Goal: Task Accomplishment & Management: Manage account settings

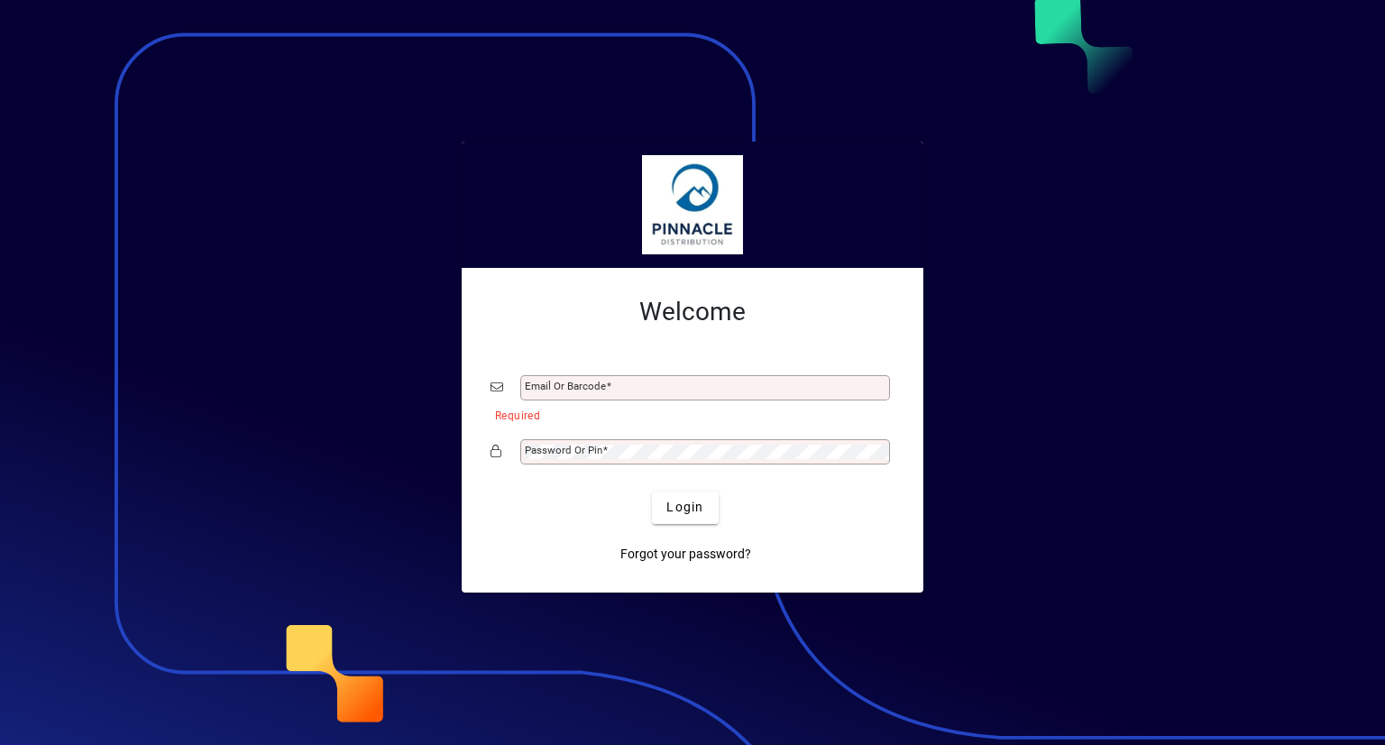
drag, startPoint x: 671, startPoint y: 394, endPoint x: 669, endPoint y: 383, distance: 11.0
click at [669, 391] on div "Email or Barcode" at bounding box center [705, 387] width 370 height 25
click at [669, 383] on input "Email or Barcode" at bounding box center [707, 387] width 364 height 14
type input "**********"
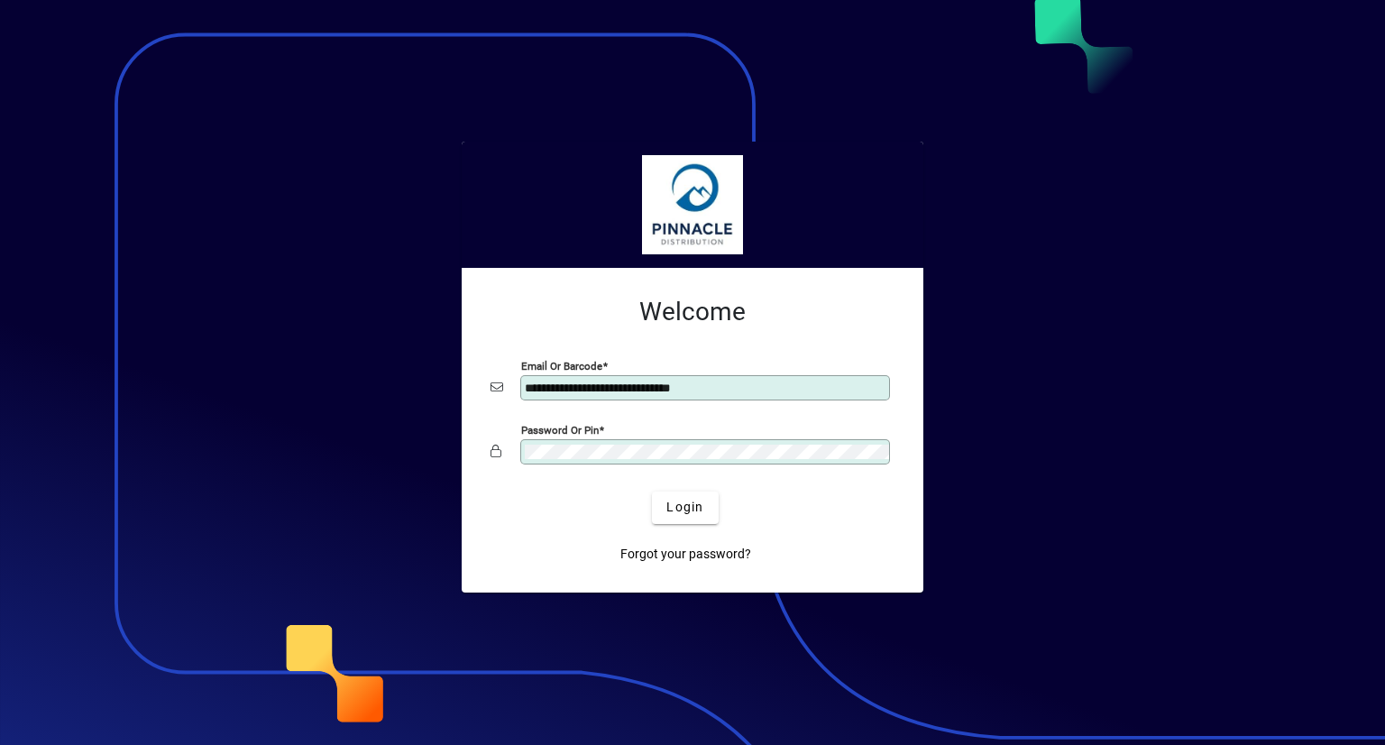
click at [652, 491] on button "Login" at bounding box center [685, 507] width 66 height 32
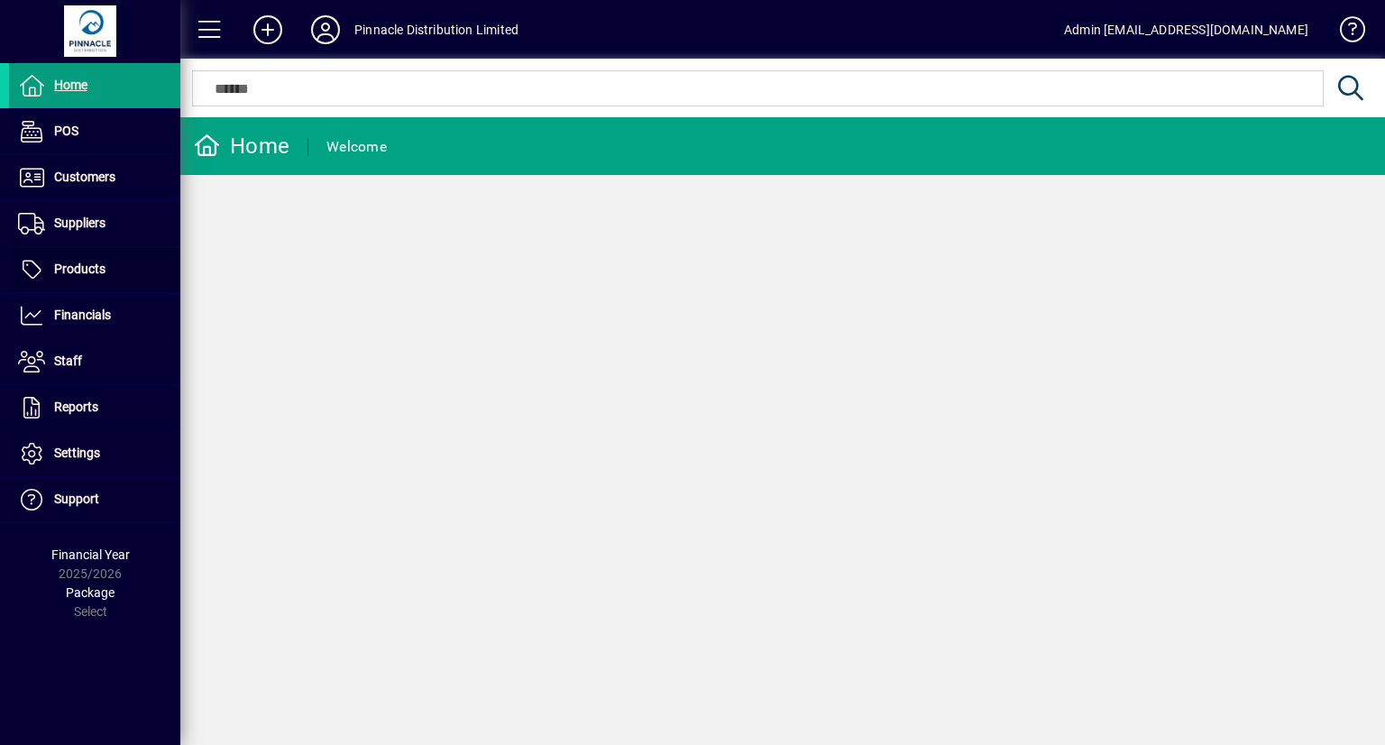
drag, startPoint x: 109, startPoint y: 269, endPoint x: 197, endPoint y: 278, distance: 88.8
click at [109, 269] on span at bounding box center [94, 269] width 171 height 43
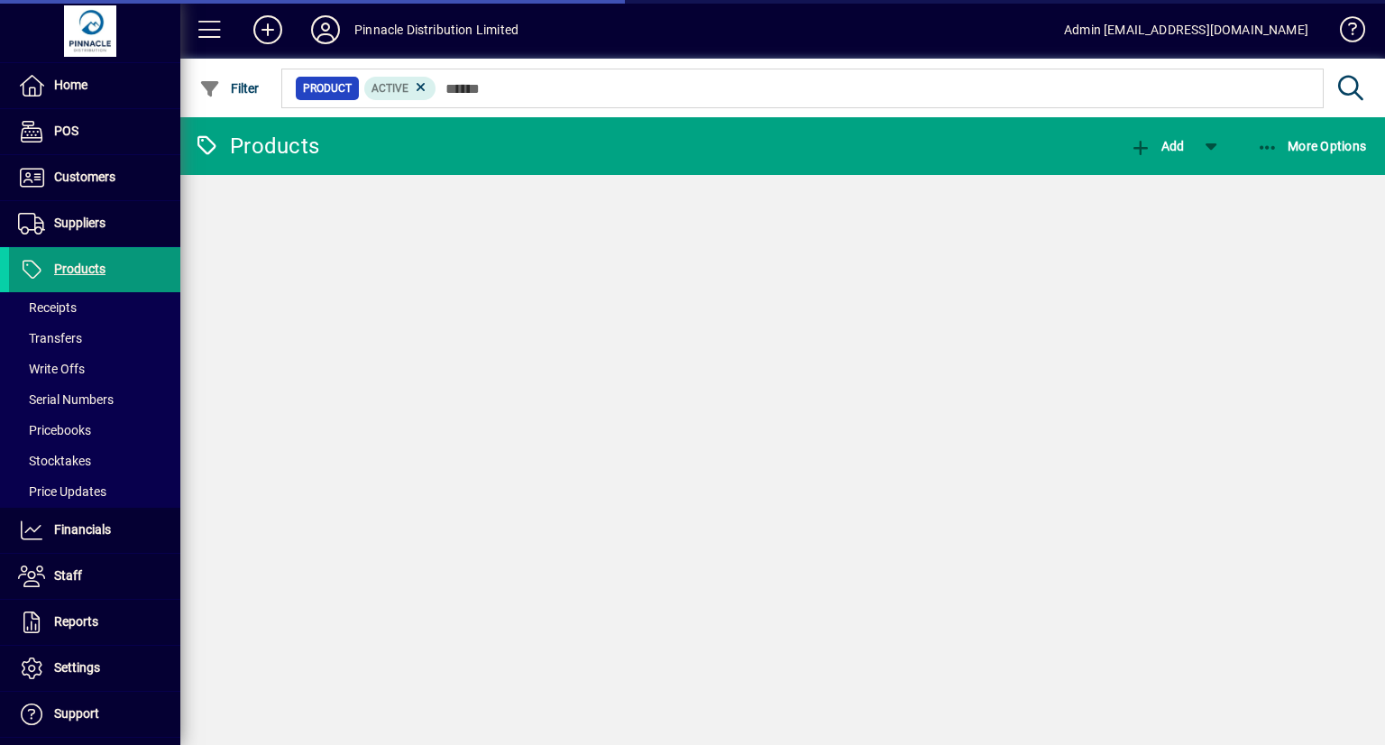
click at [90, 233] on span at bounding box center [94, 223] width 171 height 43
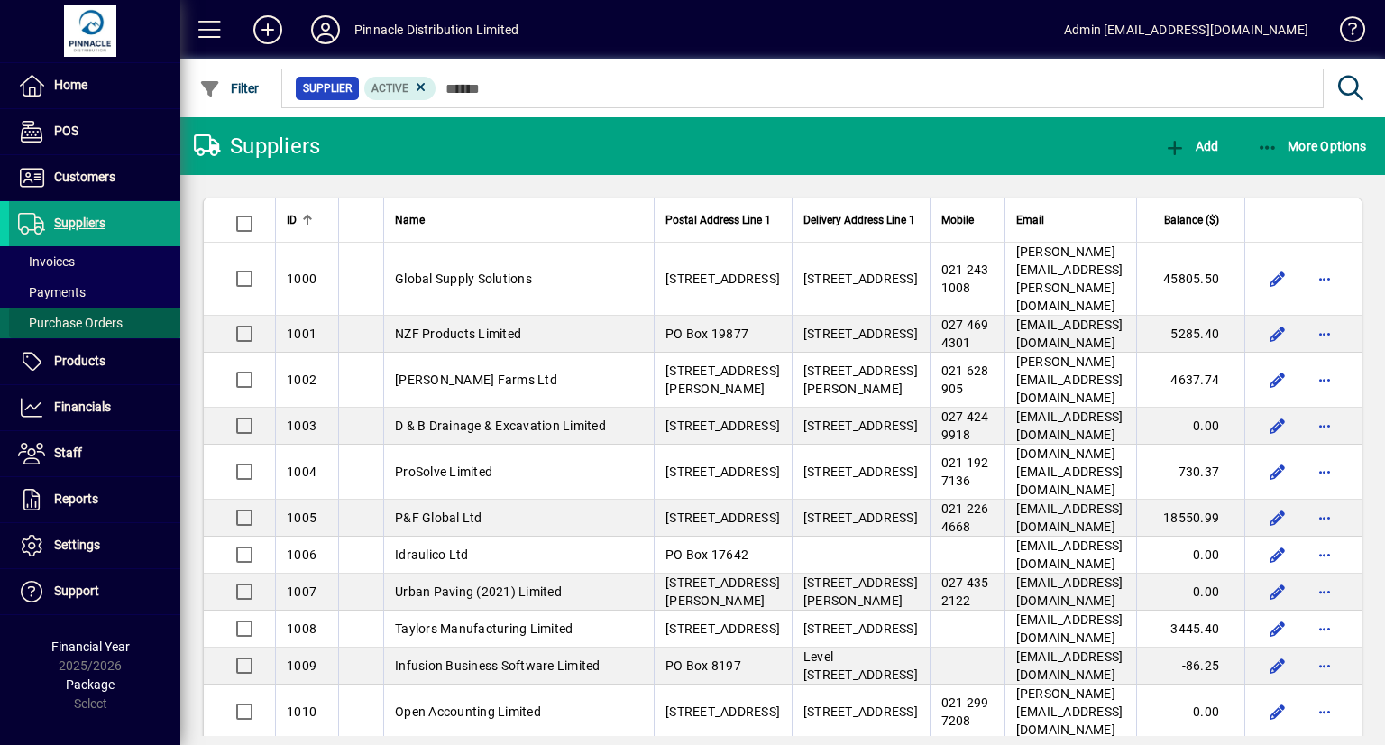
click at [87, 318] on span "Purchase Orders" at bounding box center [70, 323] width 105 height 14
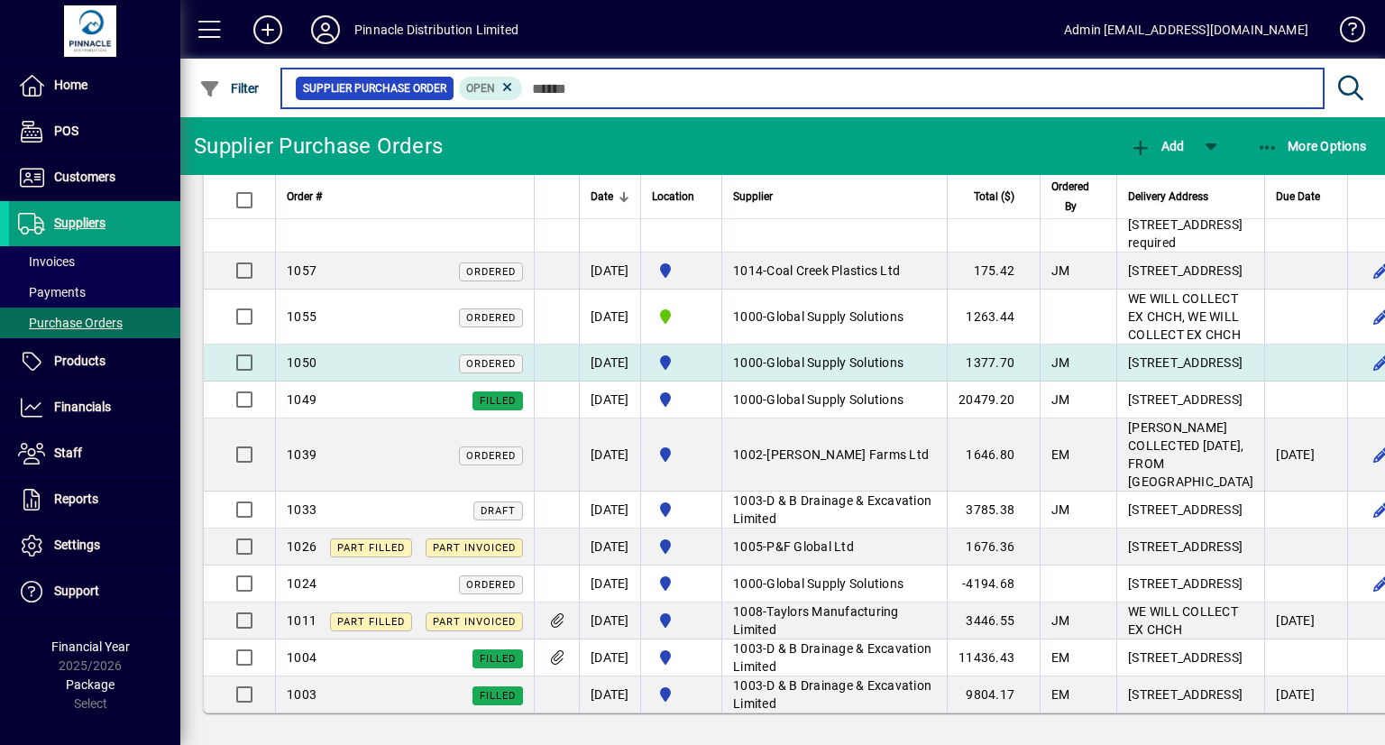
scroll to position [422, 0]
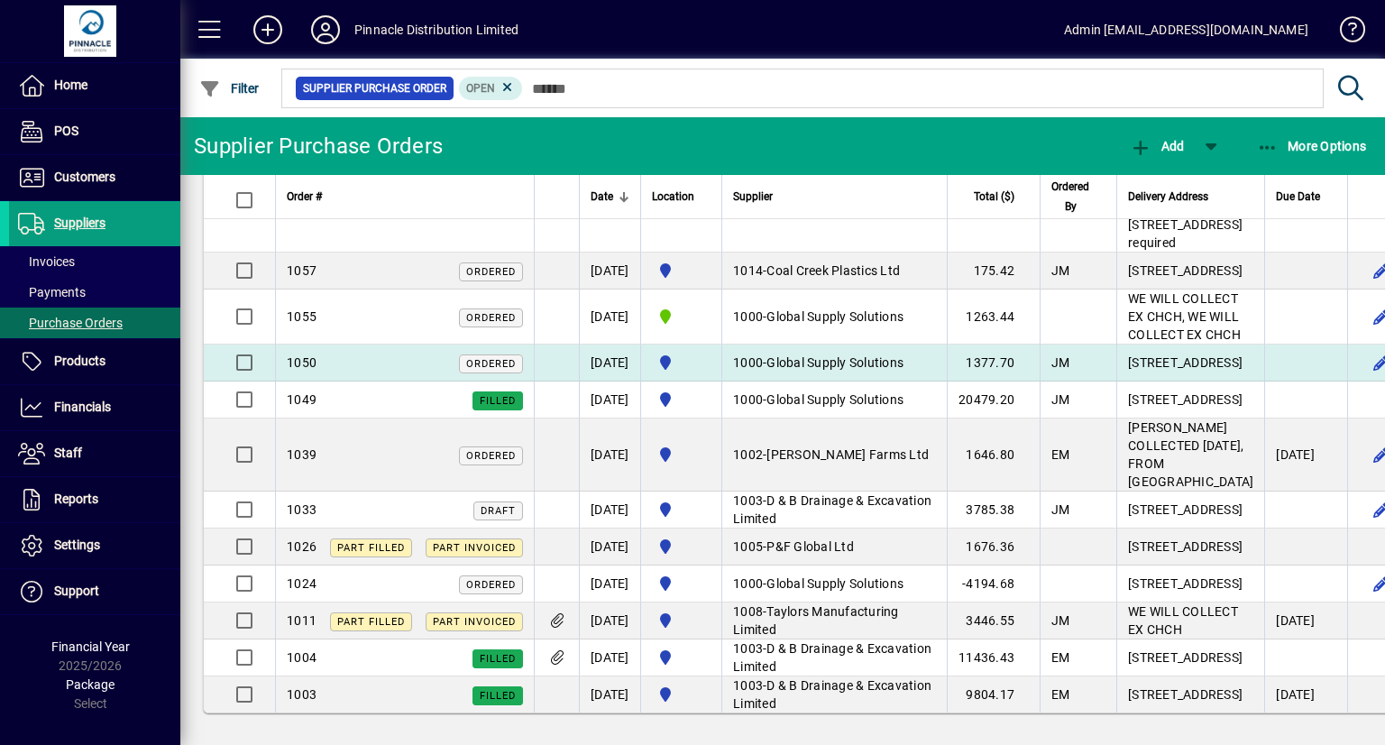
click at [884, 381] on td "1000 - Global Supply Solutions" at bounding box center [833, 362] width 225 height 37
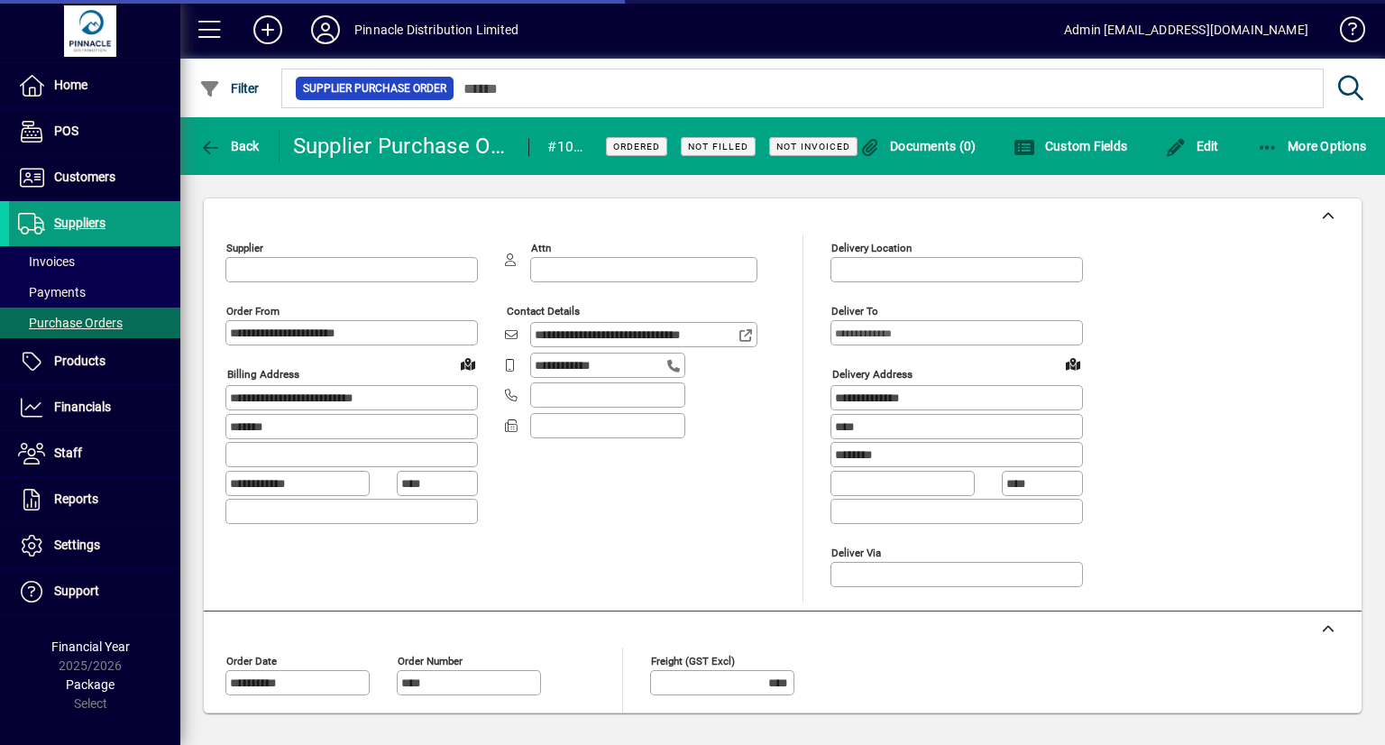
type input "**********"
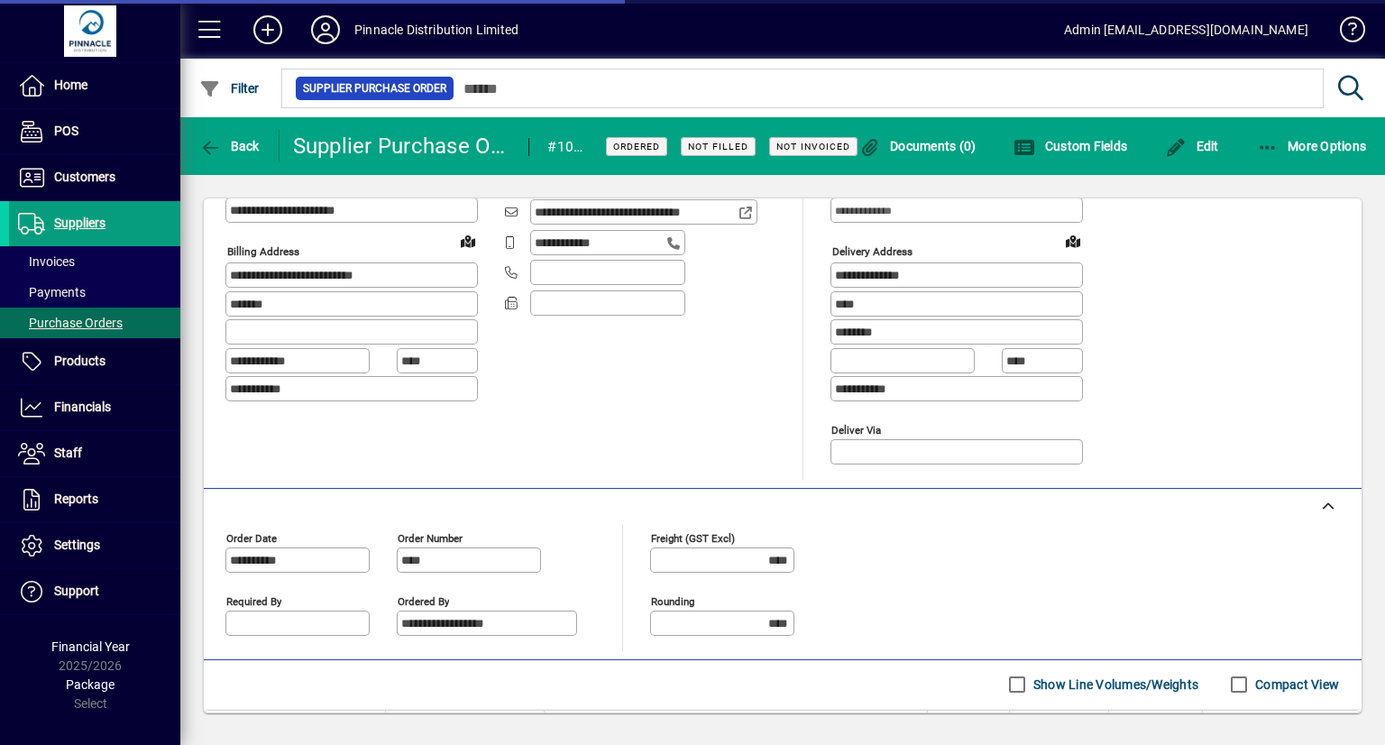
scroll to position [332, 0]
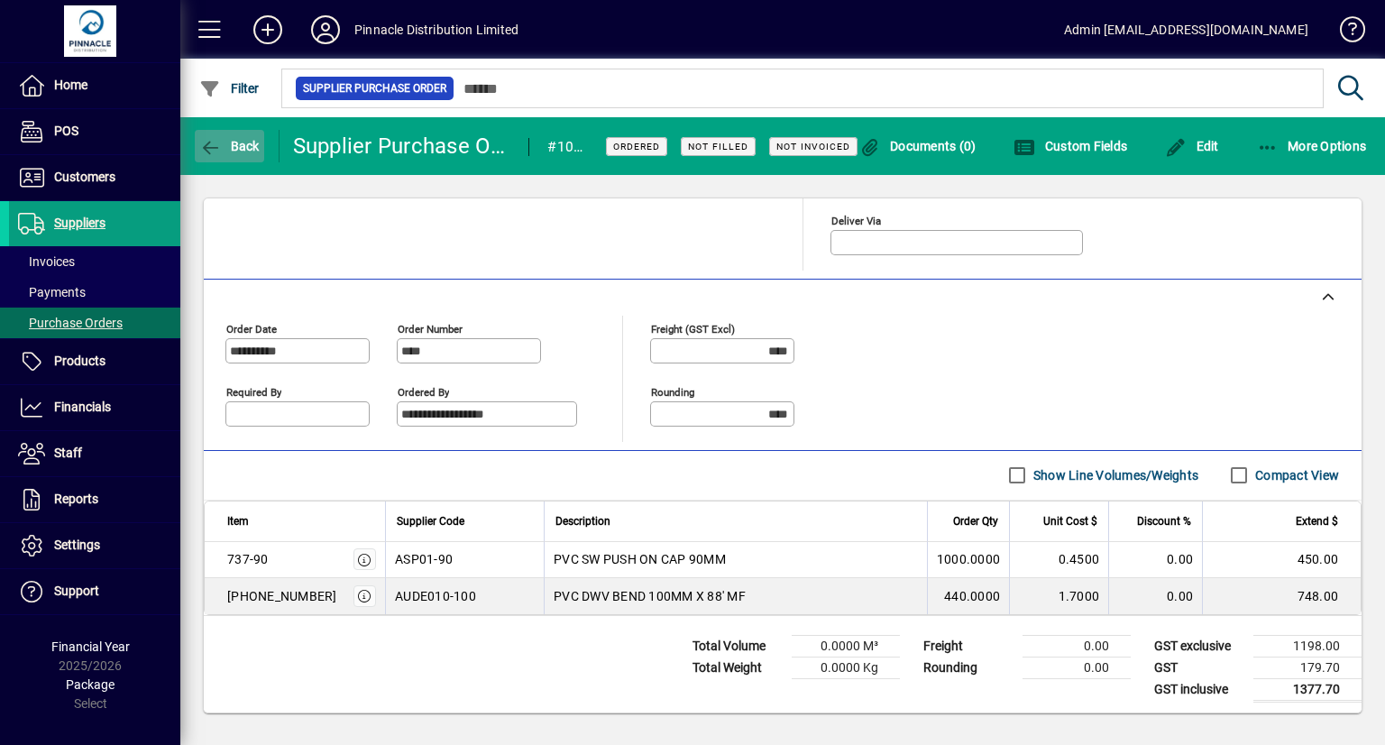
click at [253, 152] on span "Back" at bounding box center [229, 146] width 60 height 14
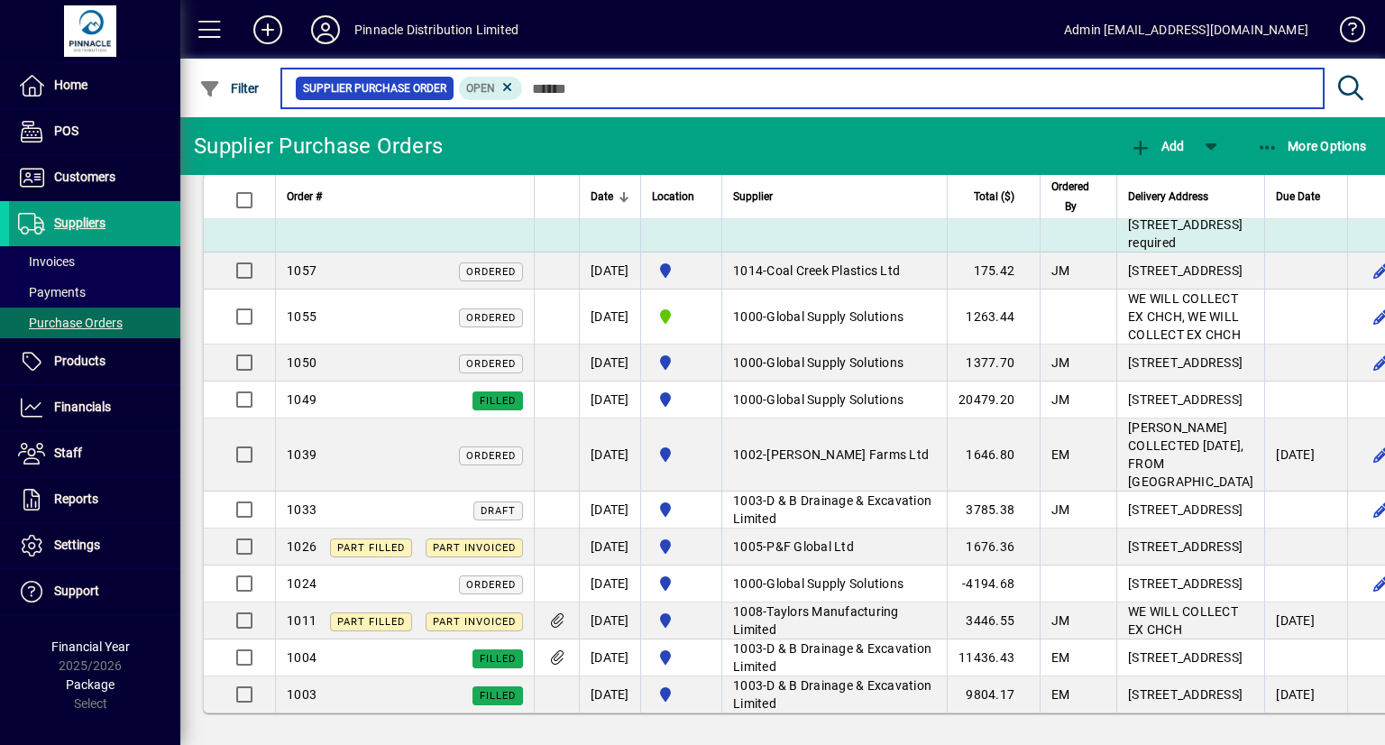
scroll to position [451, 0]
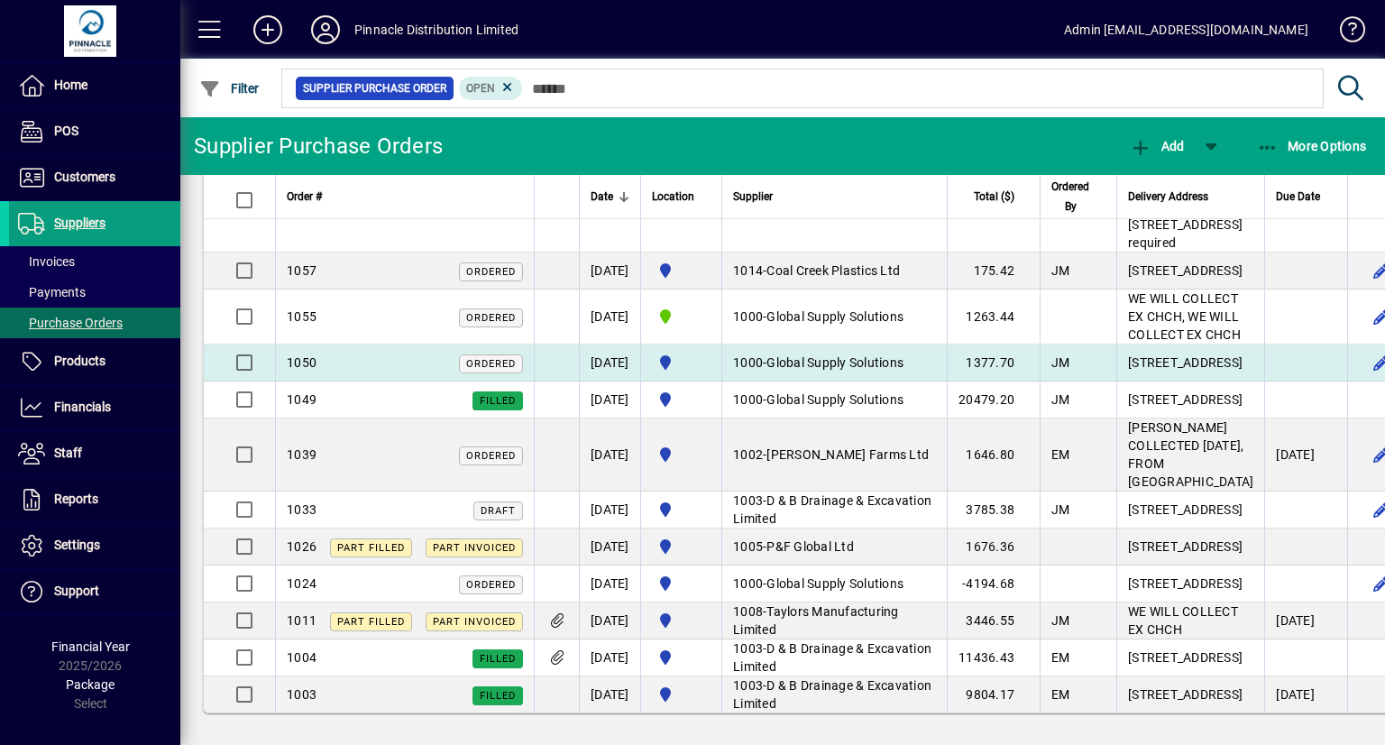
click at [844, 380] on td "1000 - Global Supply Solutions" at bounding box center [833, 362] width 225 height 37
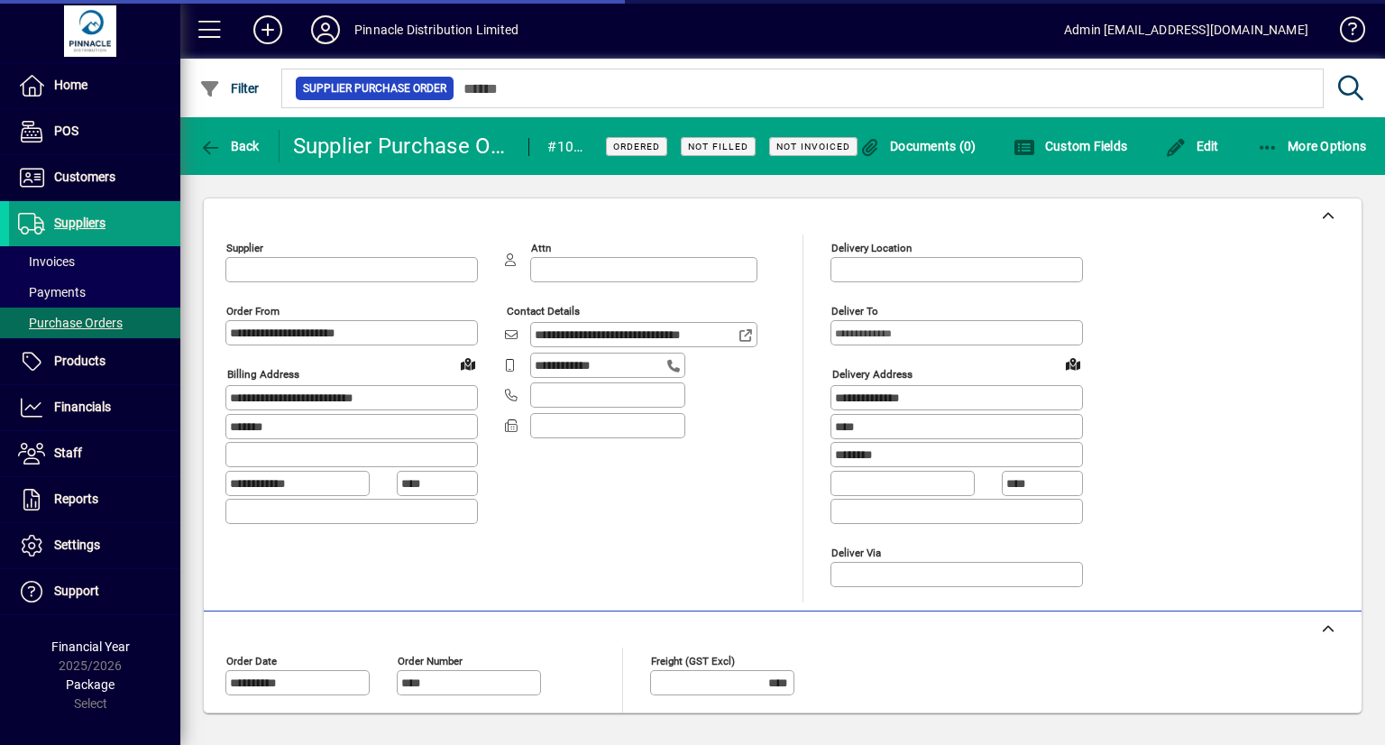
type input "**********"
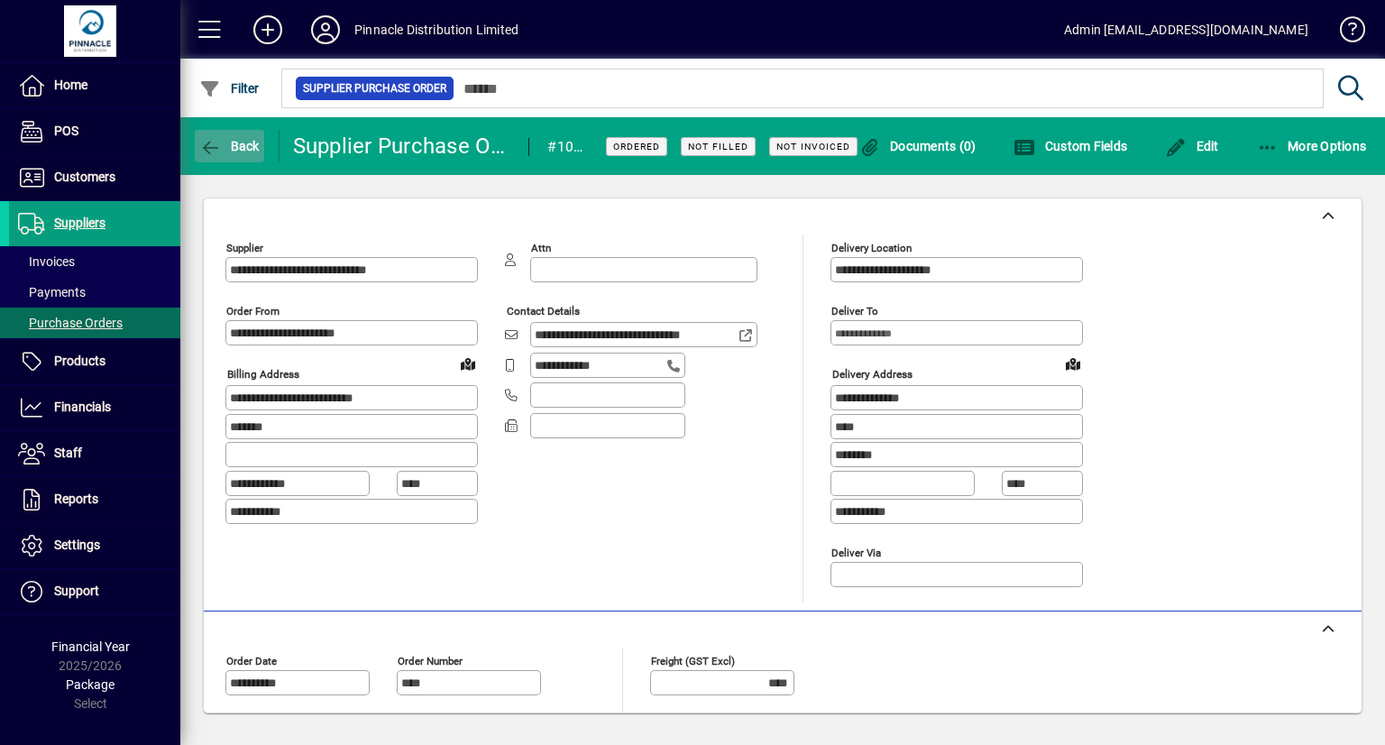
click at [253, 139] on span "Back" at bounding box center [229, 146] width 60 height 14
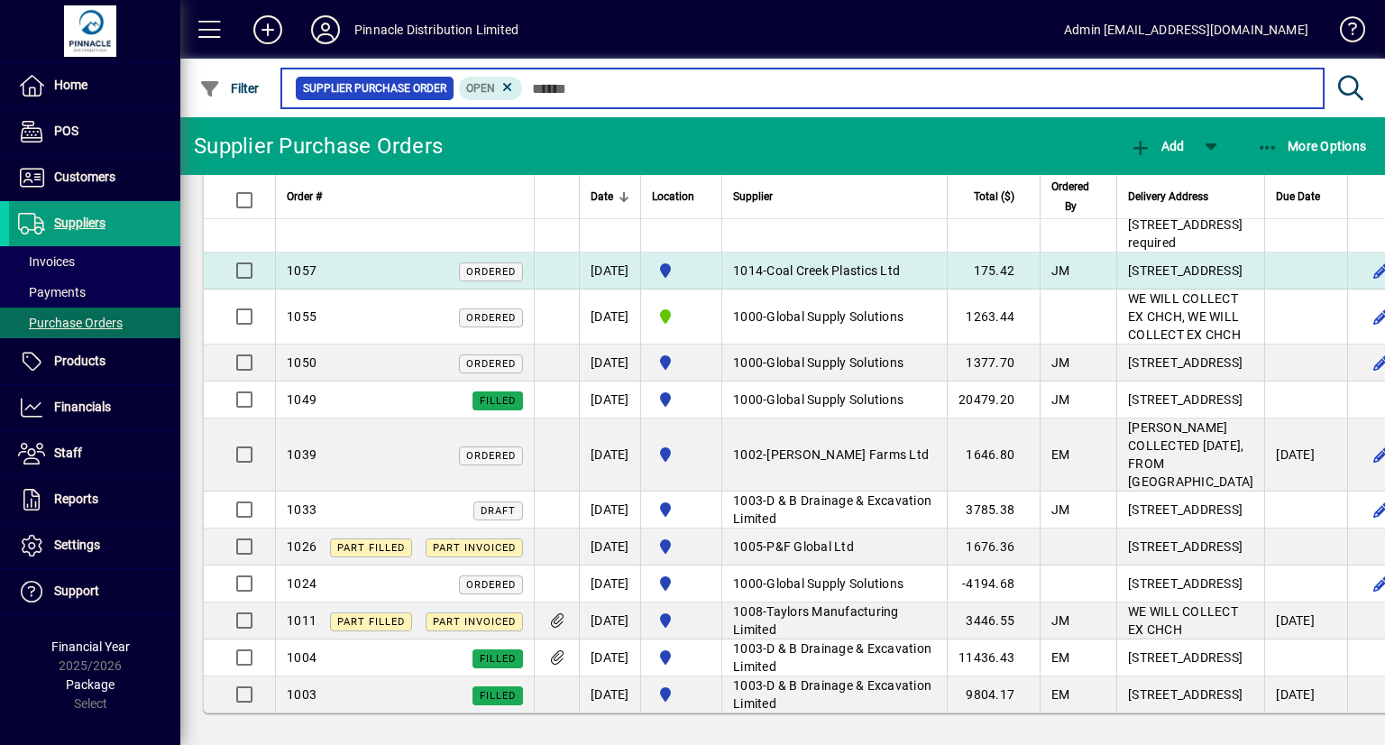
scroll to position [692, 0]
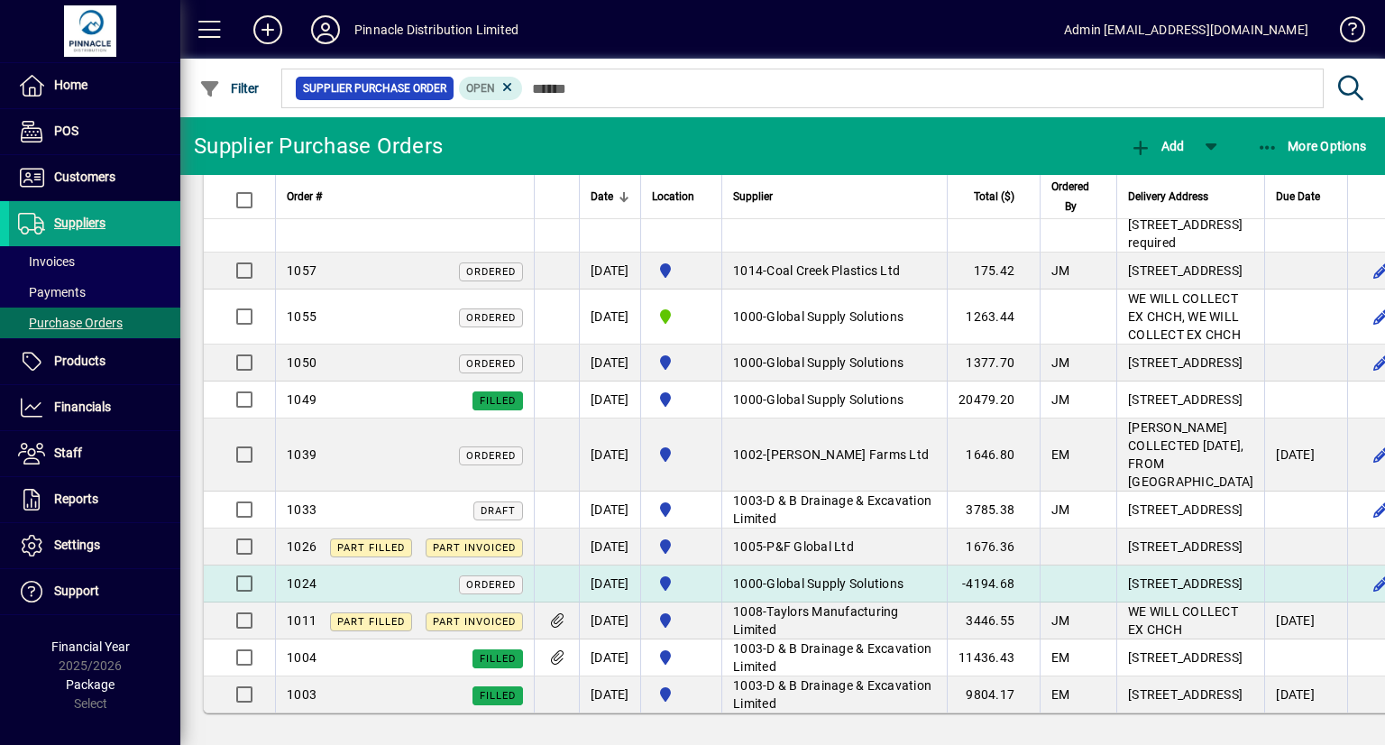
click at [874, 576] on span "Global Supply Solutions" at bounding box center [834, 583] width 137 height 14
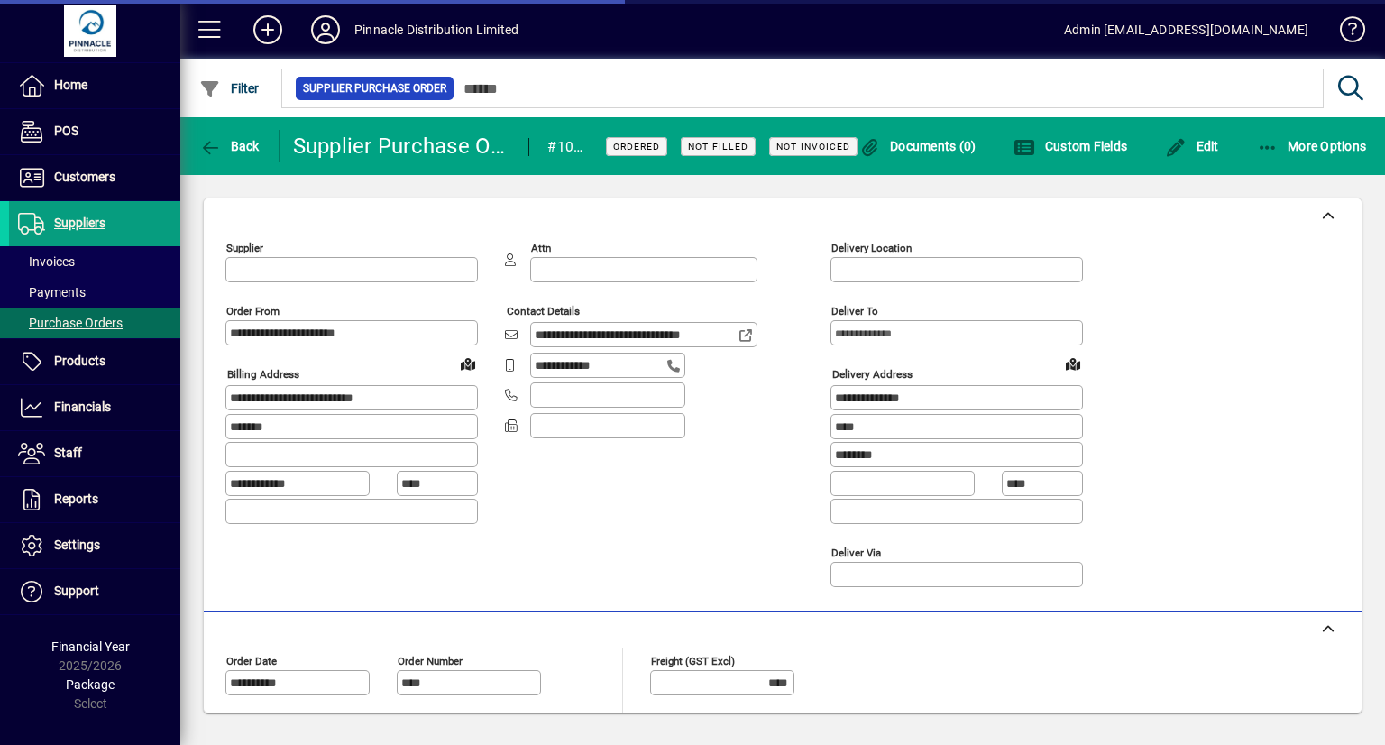
type input "**********"
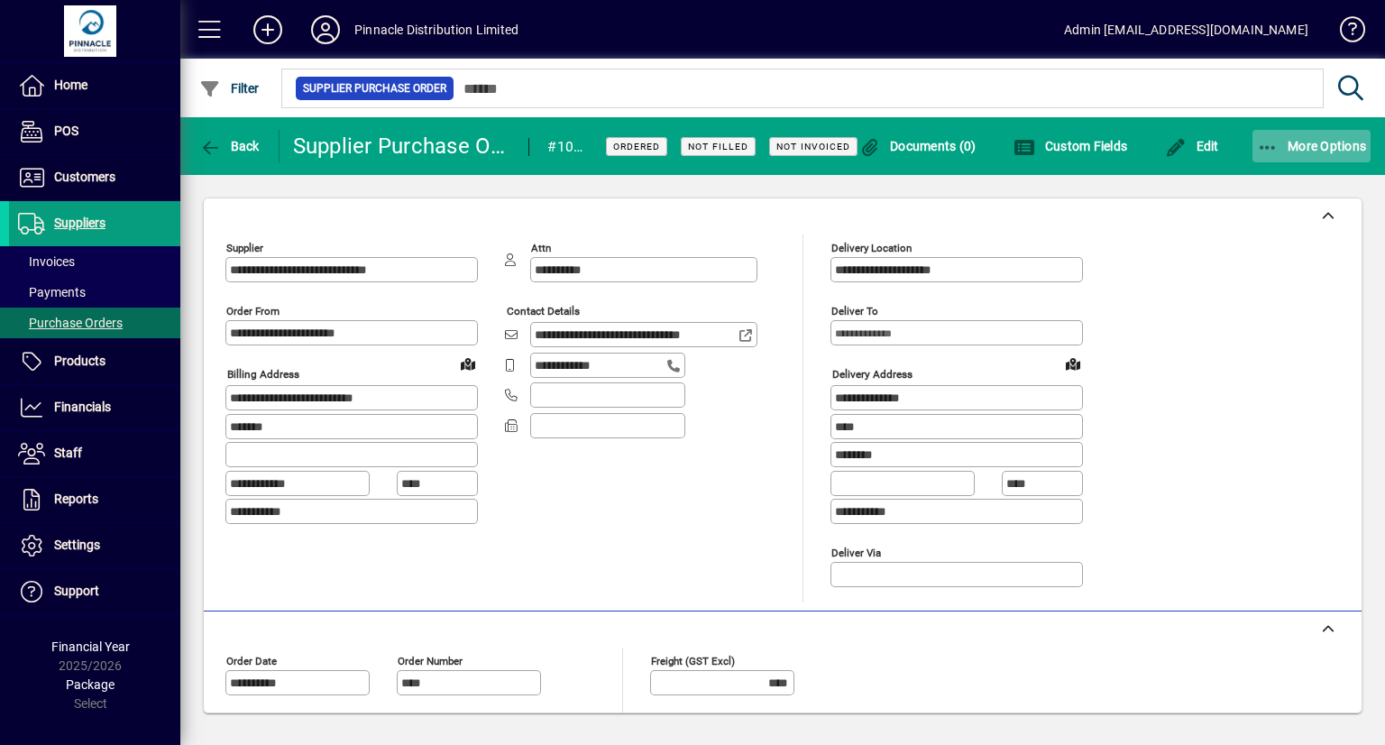
click at [1284, 163] on span "button" at bounding box center [1311, 145] width 119 height 43
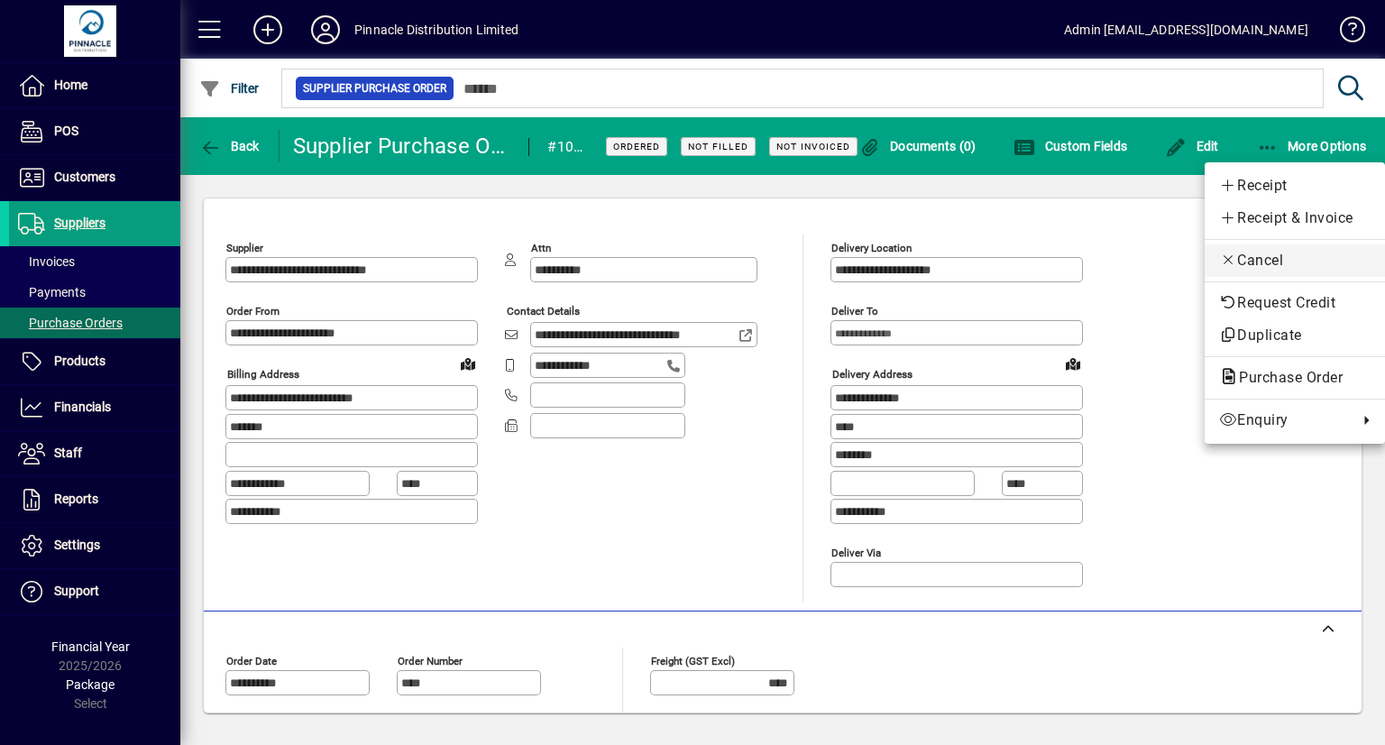
click at [1295, 261] on span "Cancel" at bounding box center [1294, 261] width 151 height 22
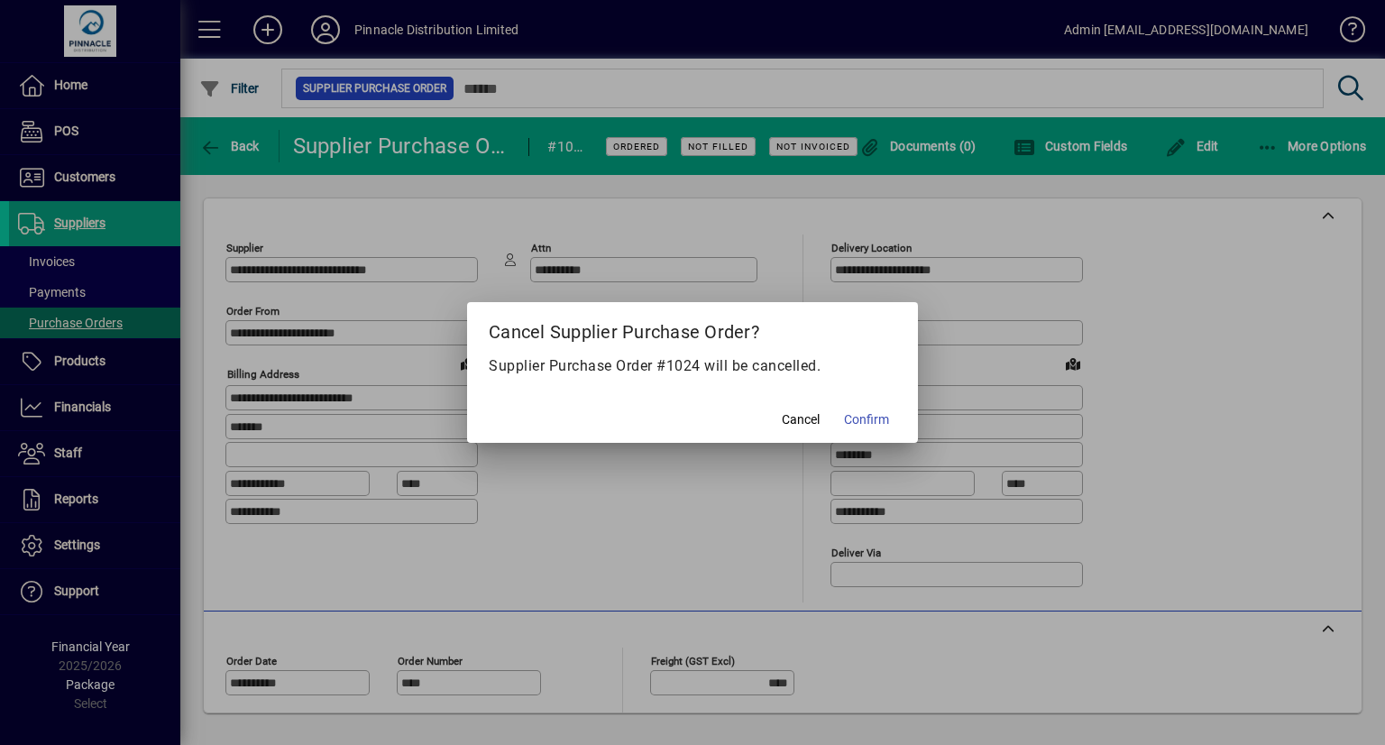
click at [866, 416] on span "Confirm" at bounding box center [866, 419] width 45 height 19
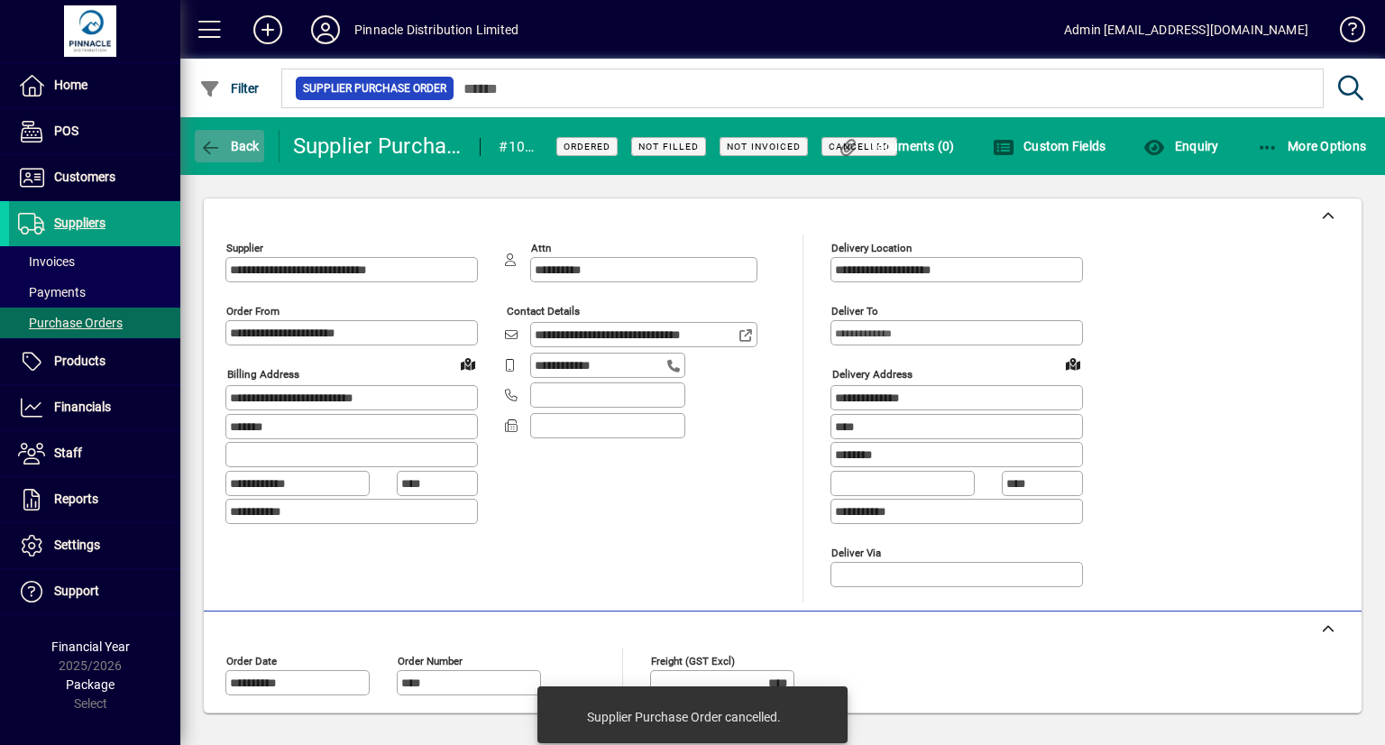
click at [245, 135] on span "button" at bounding box center [229, 145] width 69 height 43
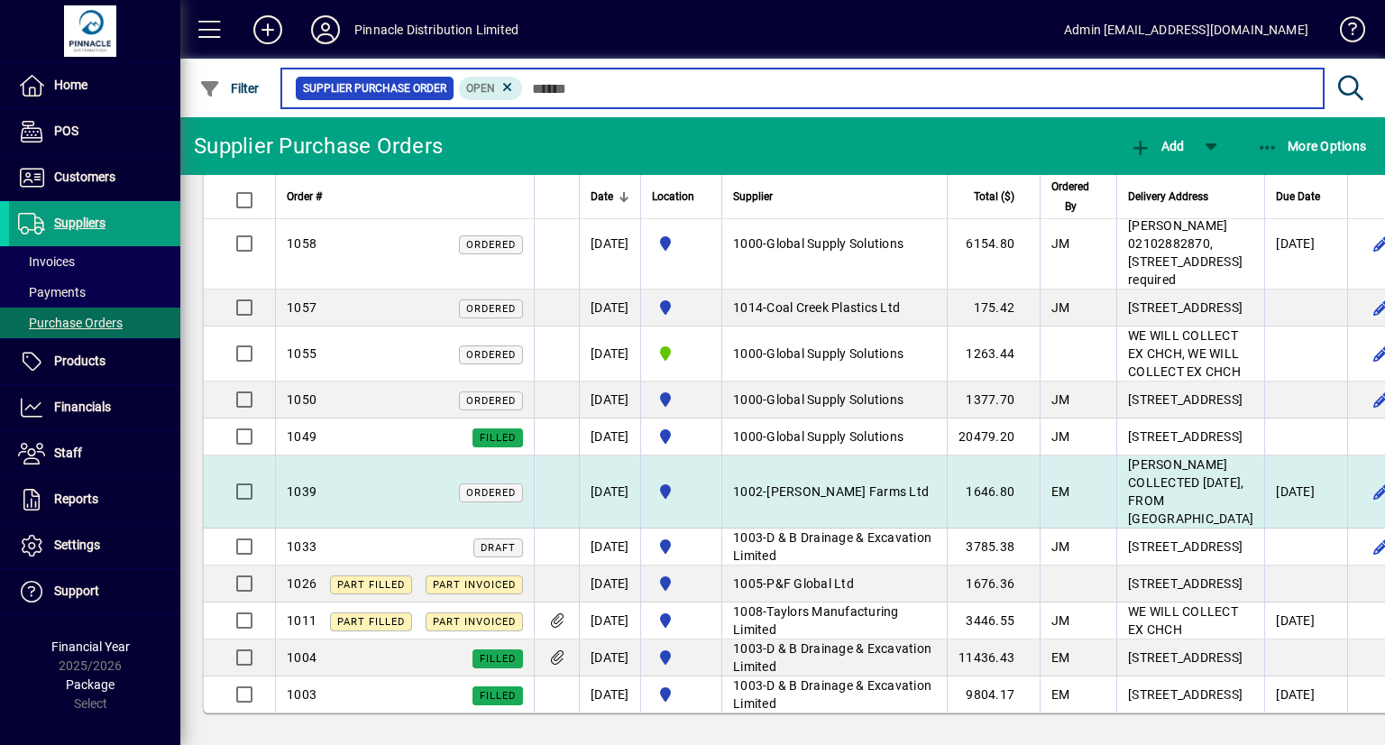
scroll to position [350, 0]
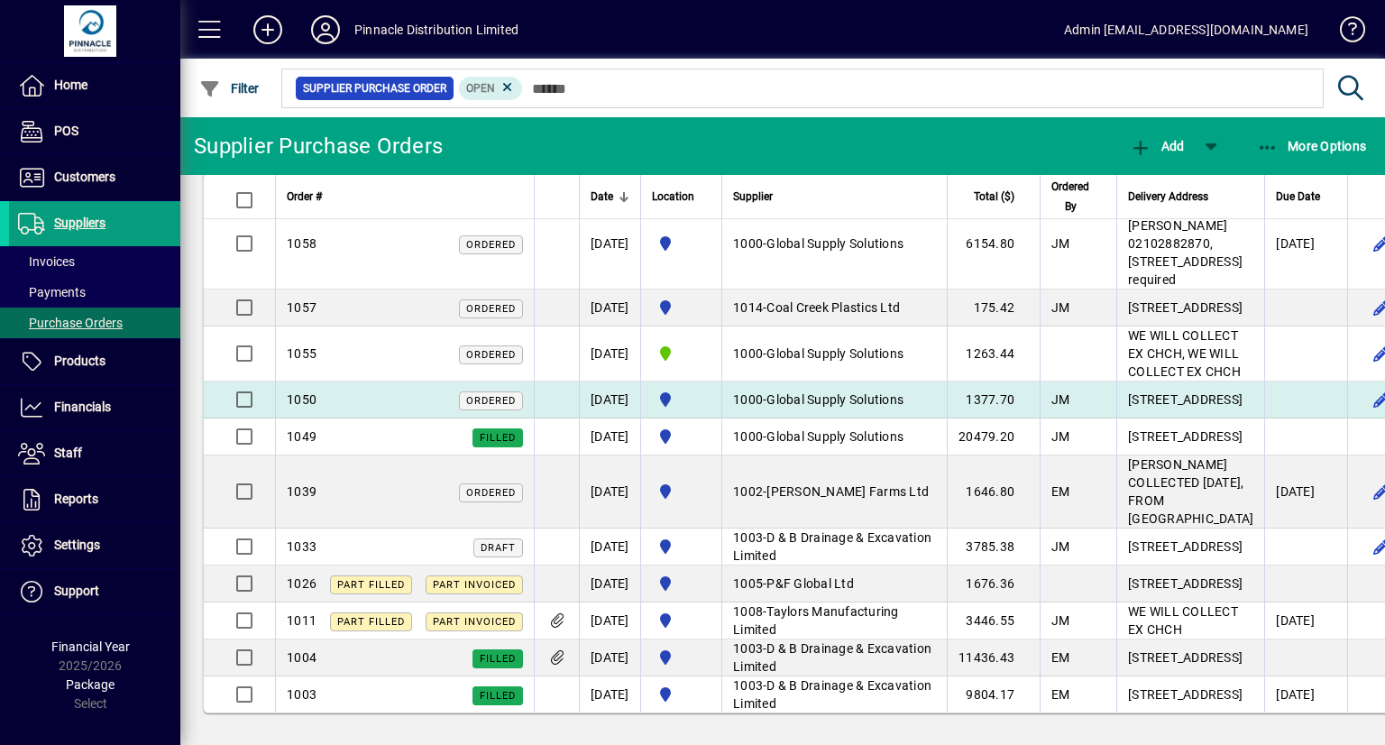
click at [912, 418] on td "1000 - Global Supply Solutions" at bounding box center [833, 399] width 225 height 37
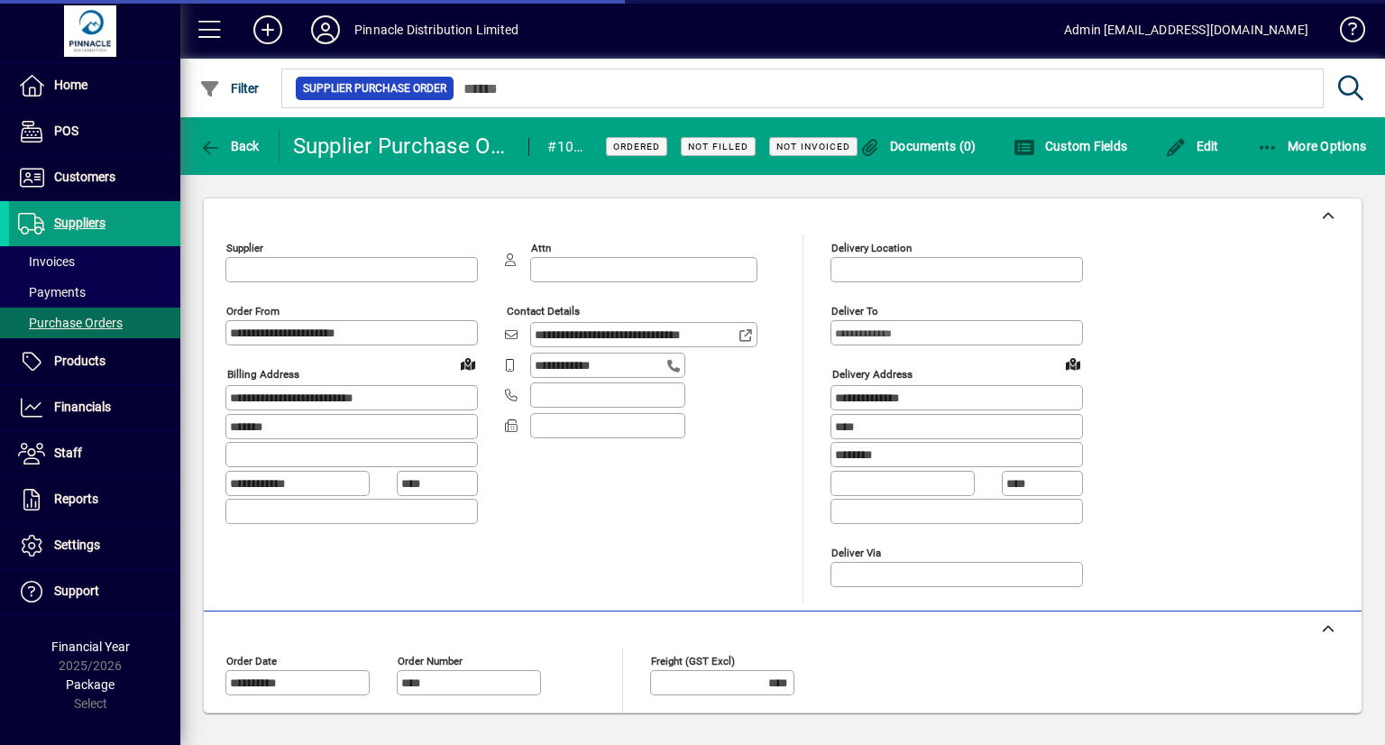
type input "**********"
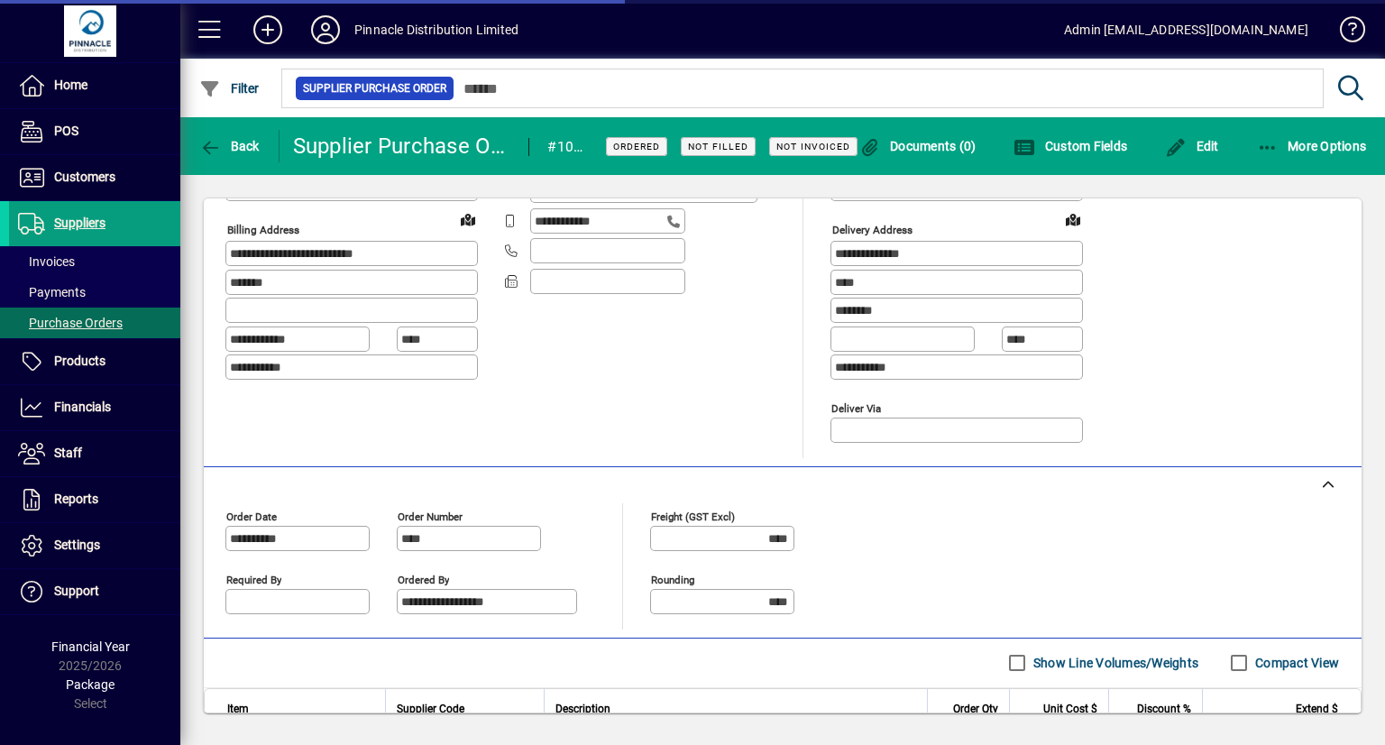
scroll to position [332, 0]
